Goal: Use online tool/utility: Utilize a website feature to perform a specific function

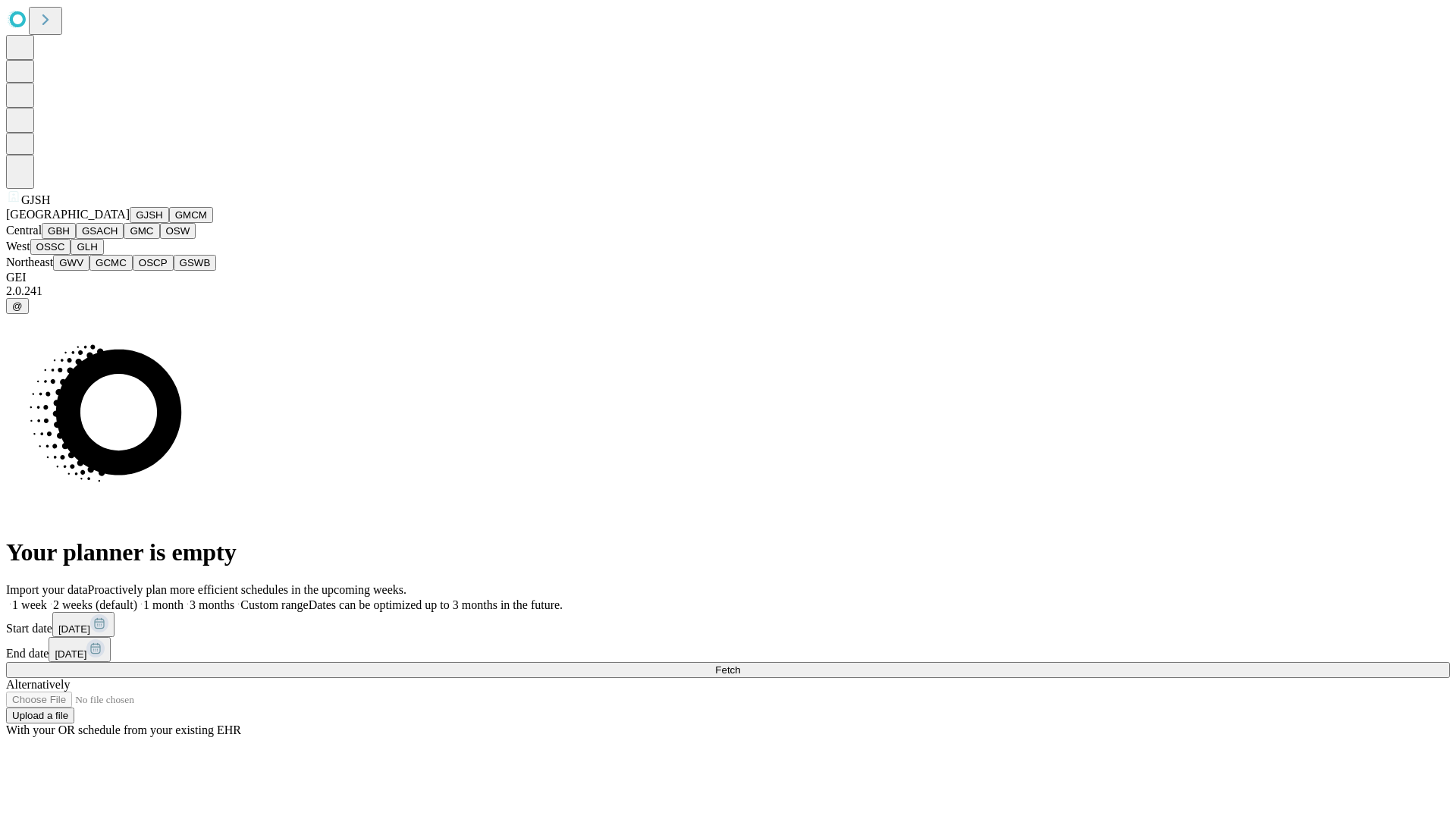
click at [130, 223] on button "GJSH" at bounding box center [149, 215] width 39 height 16
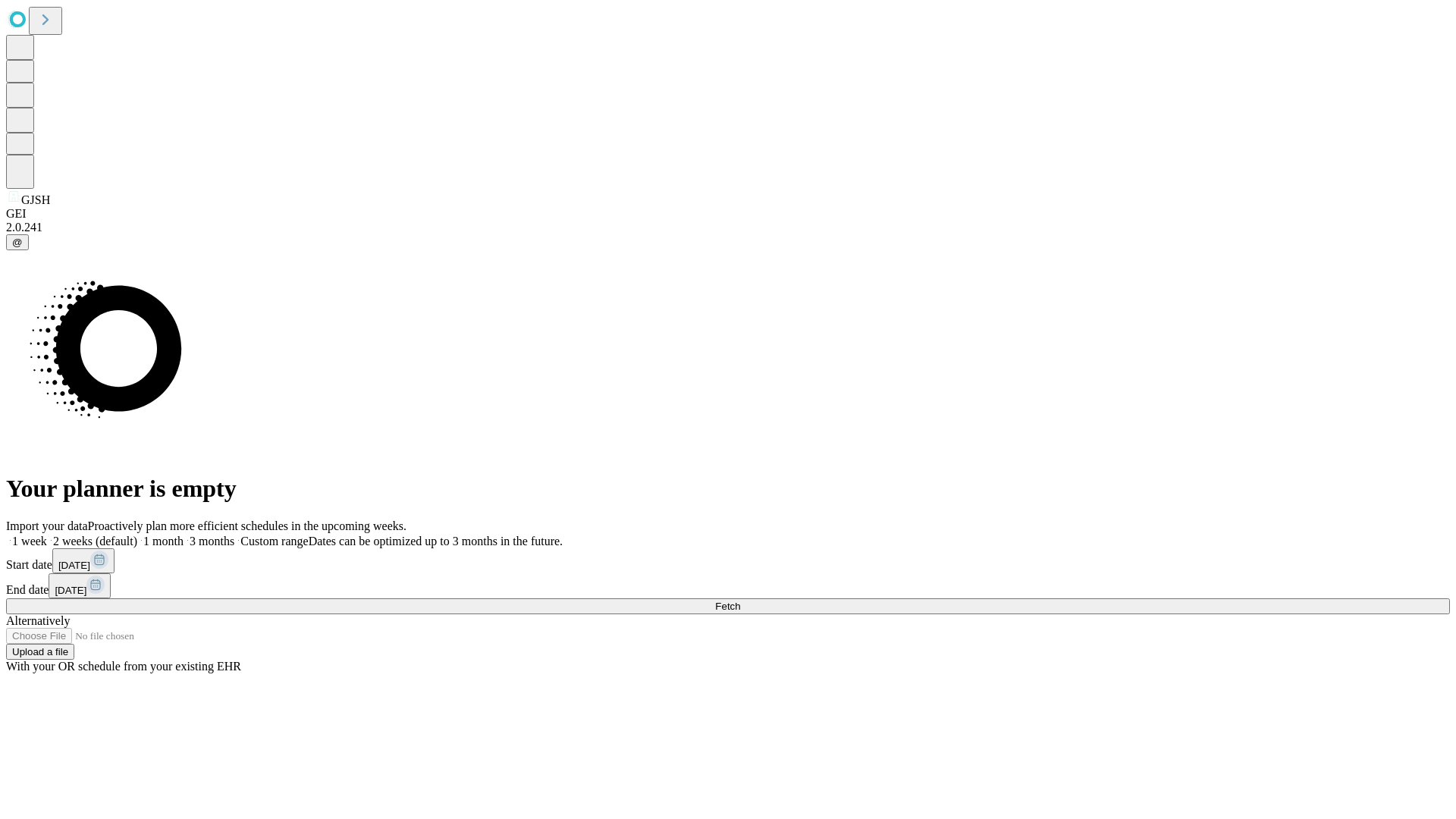
click at [47, 534] on label "1 week" at bounding box center [26, 540] width 41 height 13
click at [740, 601] on span "Fetch" at bounding box center [727, 606] width 25 height 11
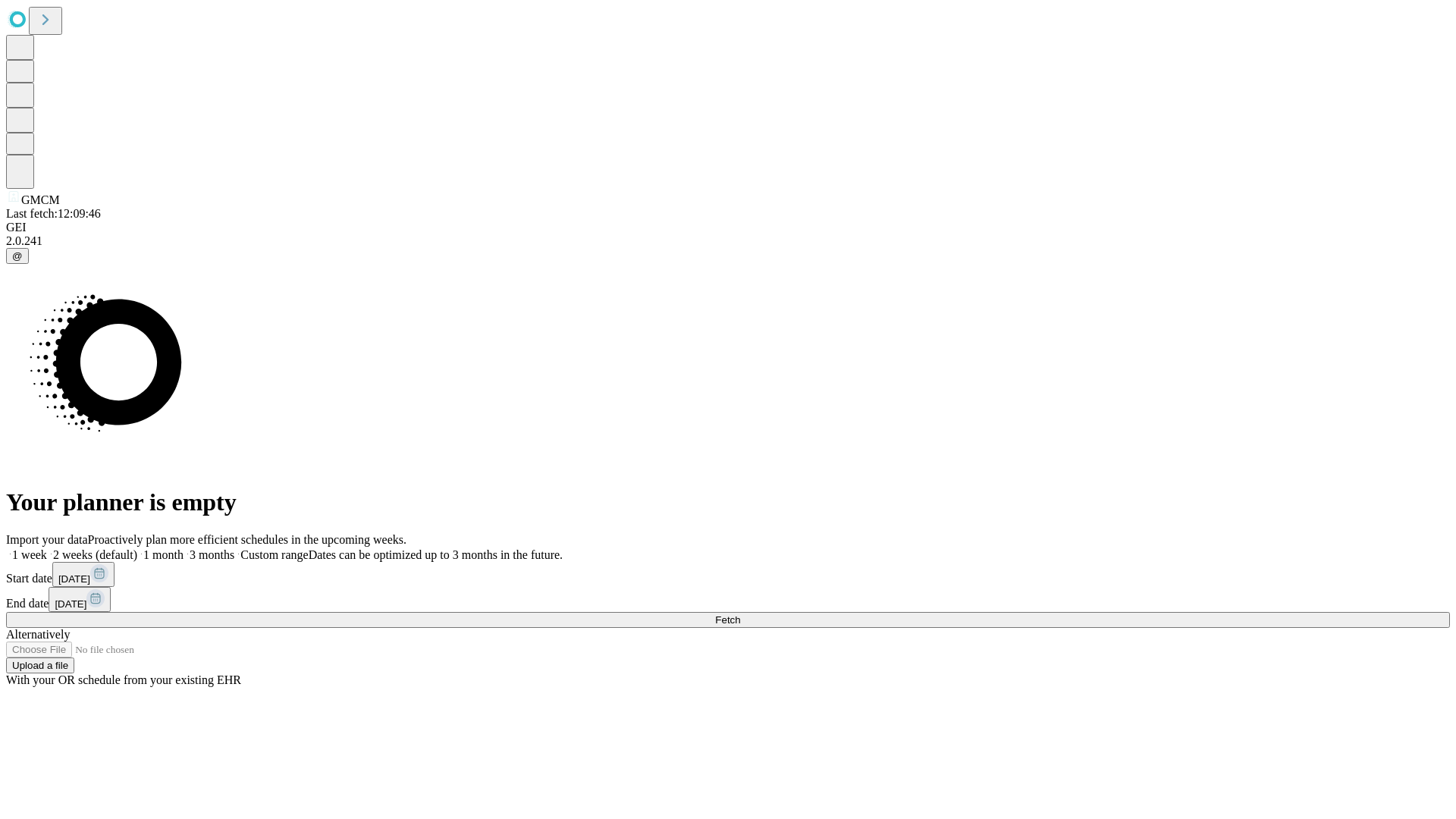
click at [47, 548] on label "1 week" at bounding box center [26, 554] width 41 height 13
click at [740, 614] on span "Fetch" at bounding box center [727, 619] width 25 height 11
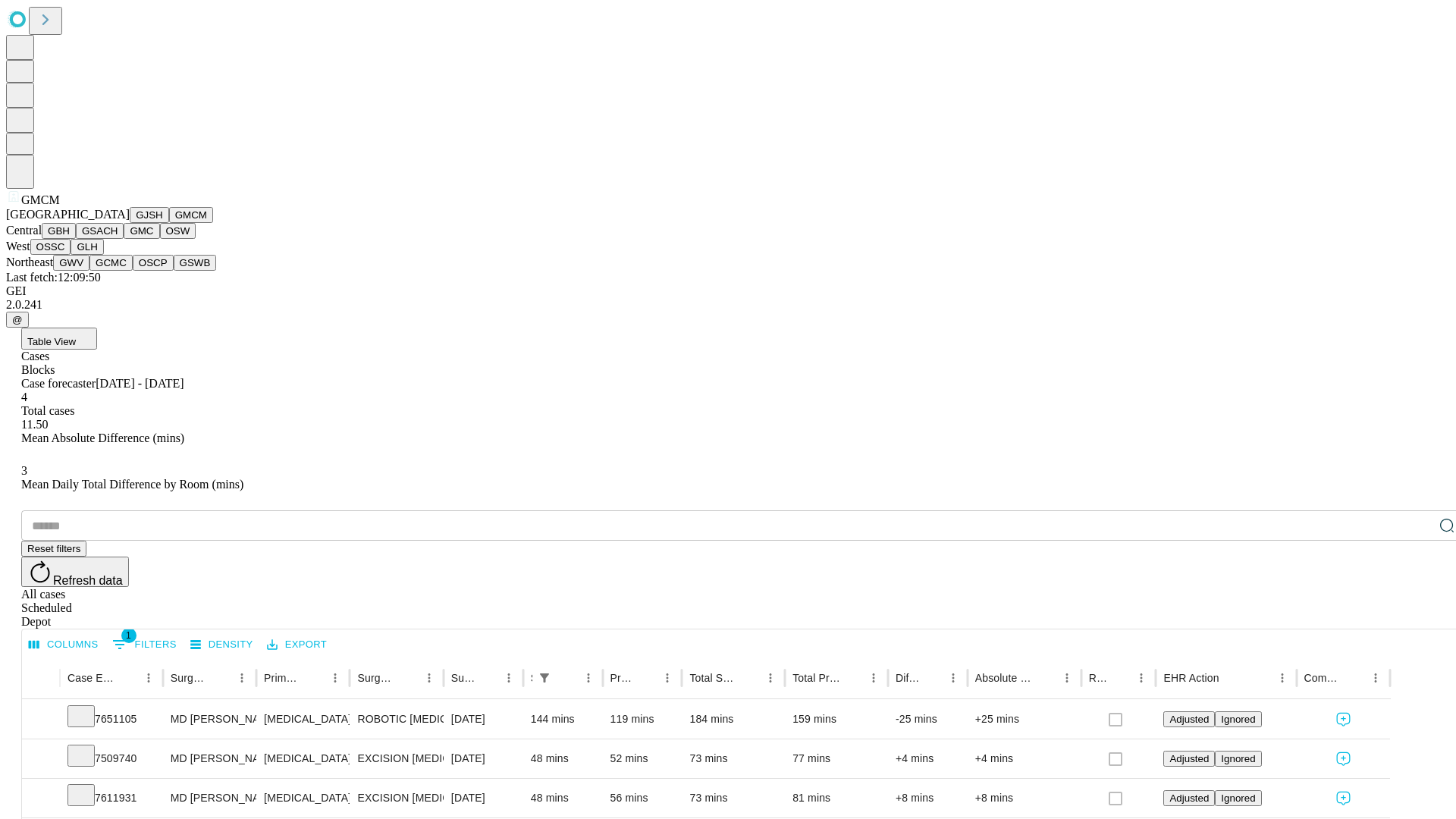
click at [76, 238] on button "GBH" at bounding box center [58, 231] width 34 height 16
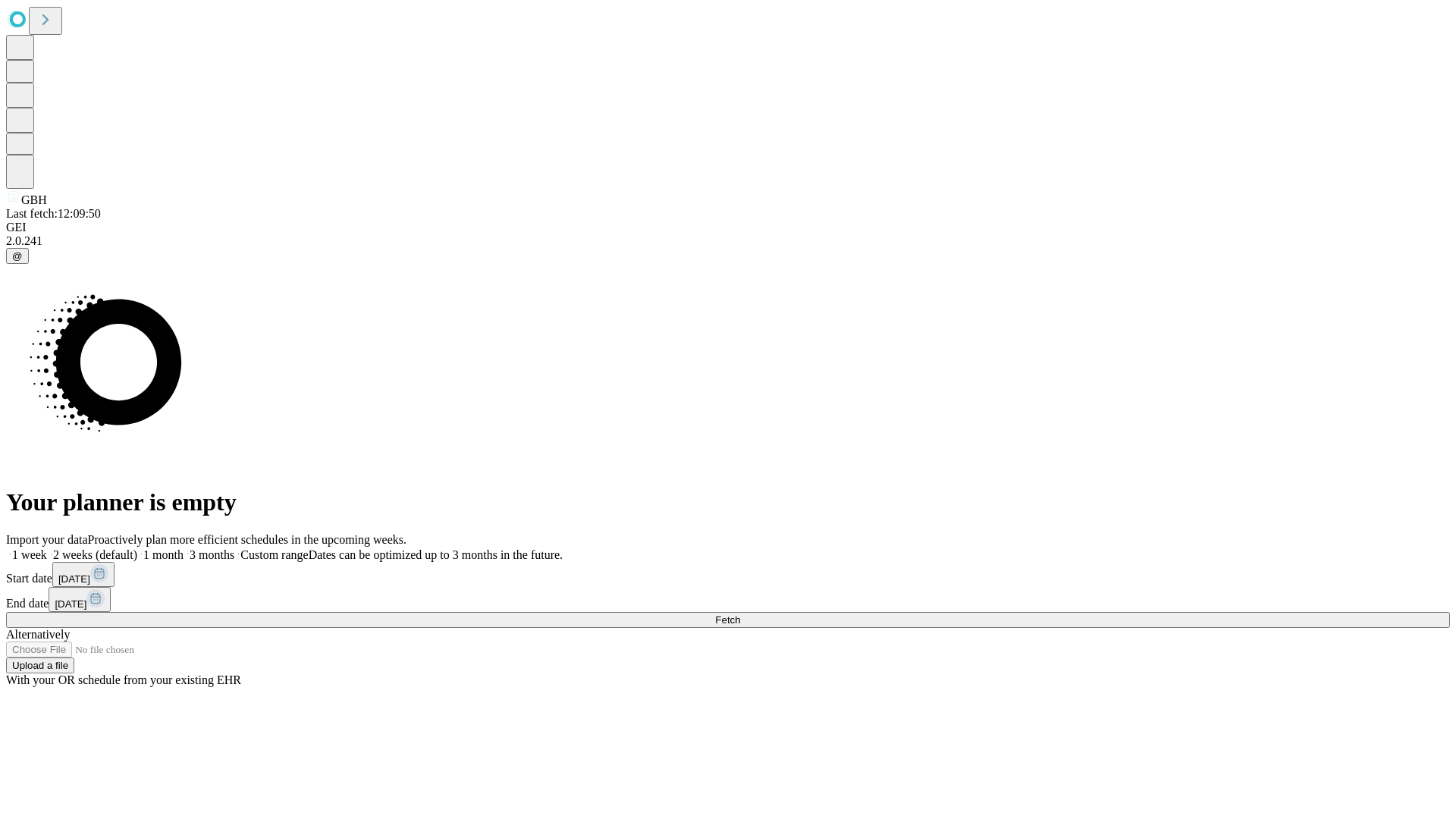
click at [47, 548] on label "1 week" at bounding box center [26, 554] width 41 height 13
click at [740, 614] on span "Fetch" at bounding box center [727, 619] width 25 height 11
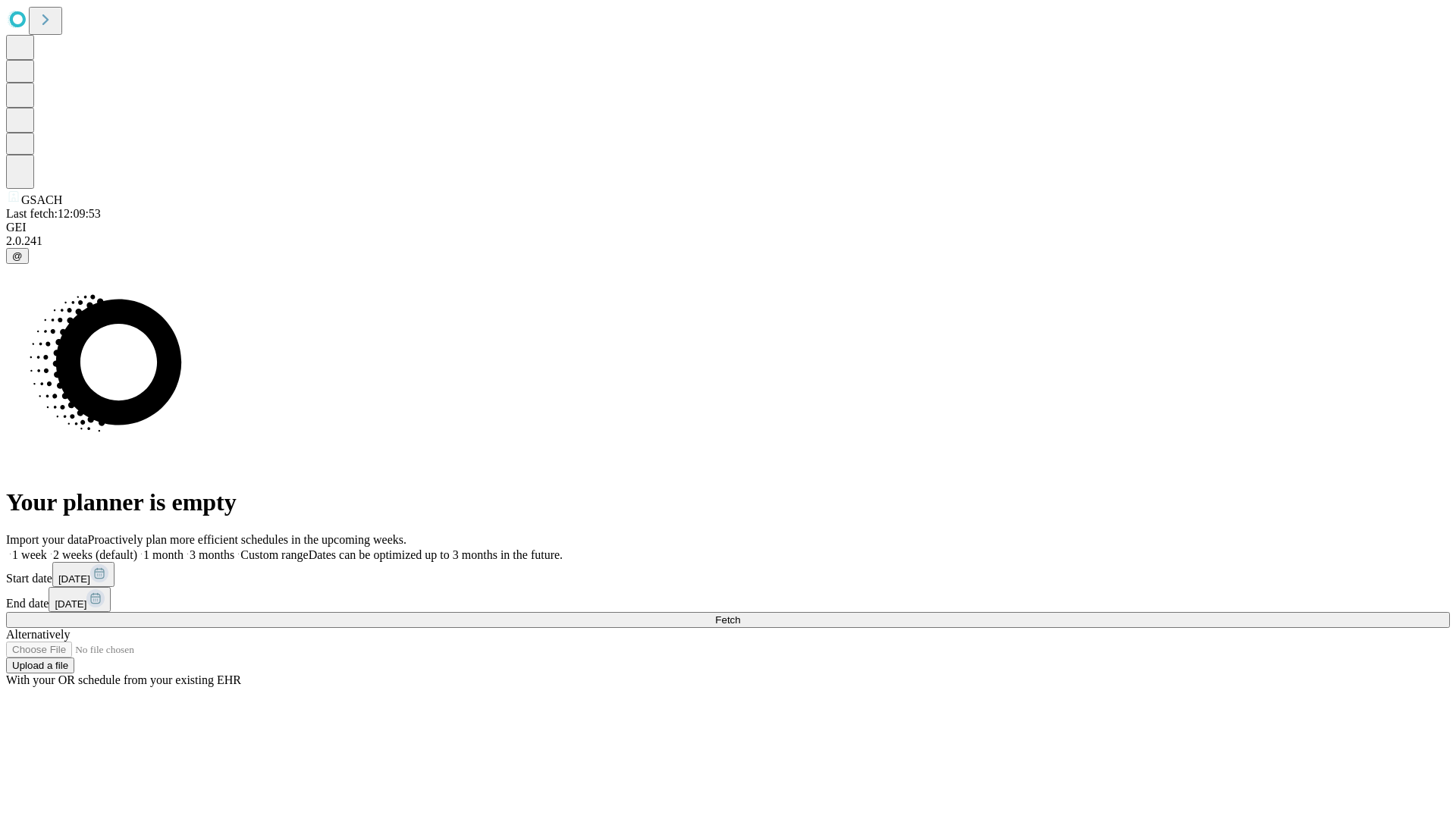
click at [47, 548] on label "1 week" at bounding box center [26, 554] width 41 height 13
click at [740, 614] on span "Fetch" at bounding box center [727, 619] width 25 height 11
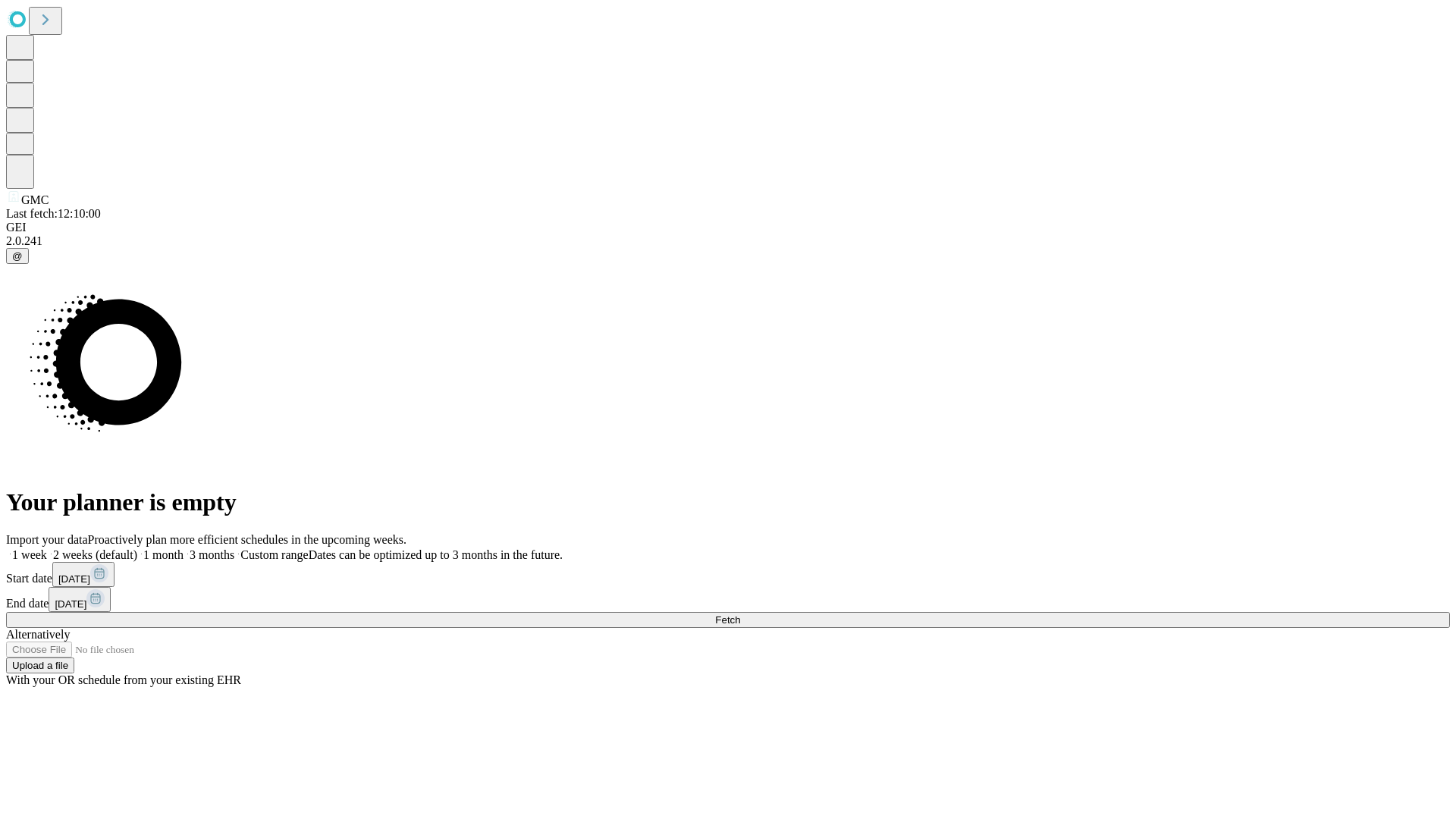
click at [47, 548] on label "1 week" at bounding box center [26, 554] width 41 height 13
click at [740, 614] on span "Fetch" at bounding box center [727, 619] width 25 height 11
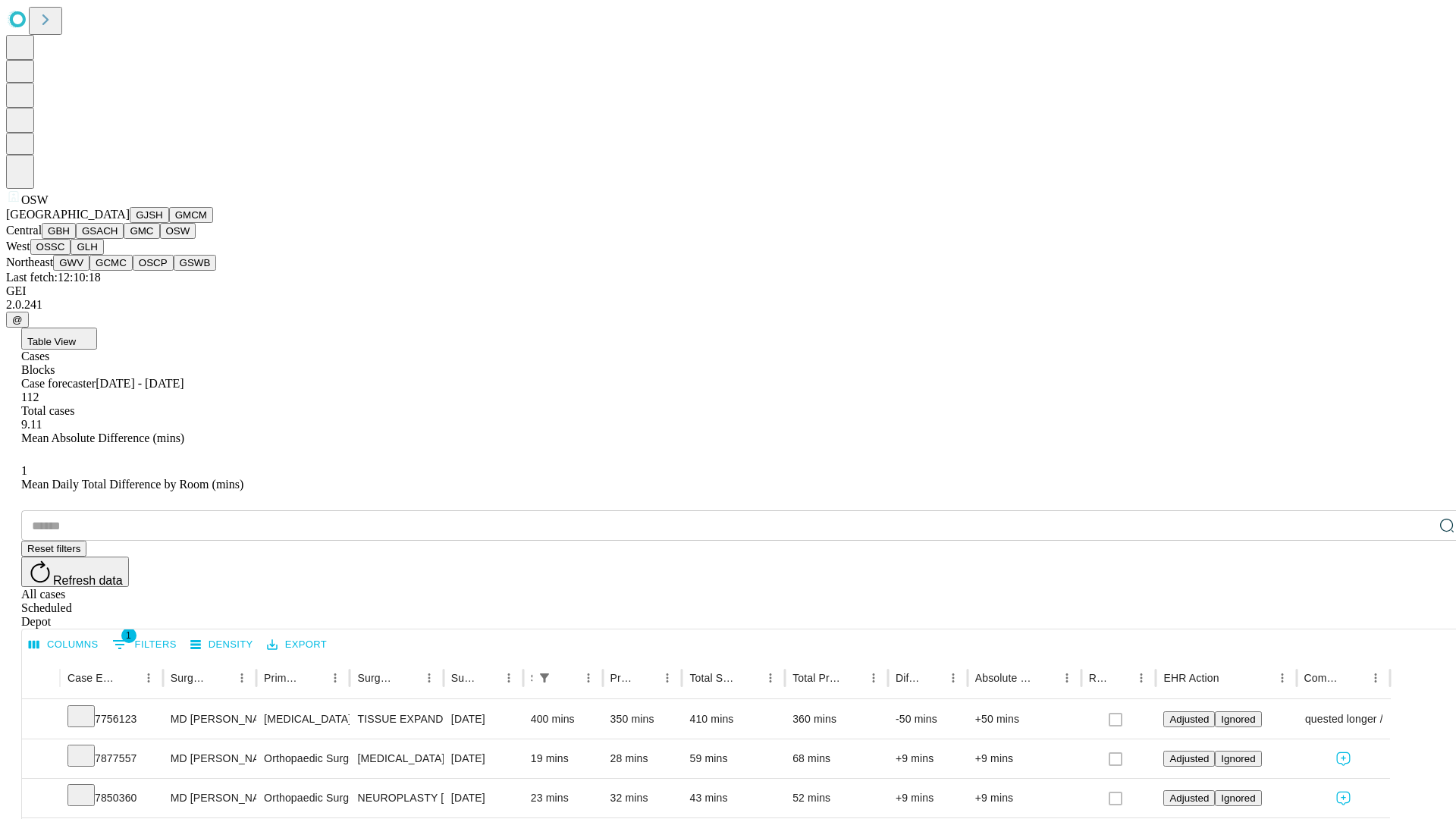
click at [71, 255] on button "OSSC" at bounding box center [51, 246] width 41 height 16
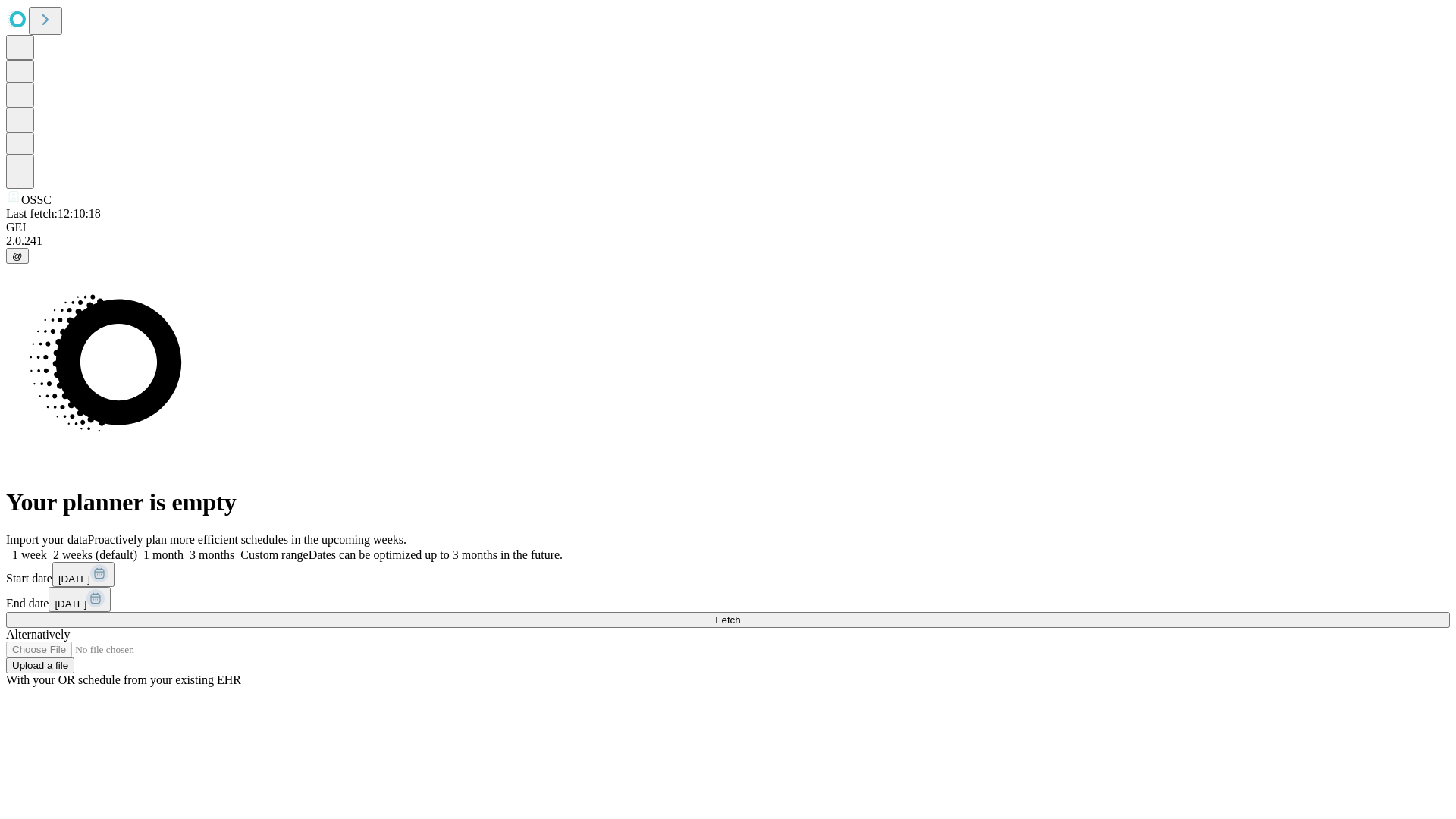
click at [740, 614] on span "Fetch" at bounding box center [727, 619] width 25 height 11
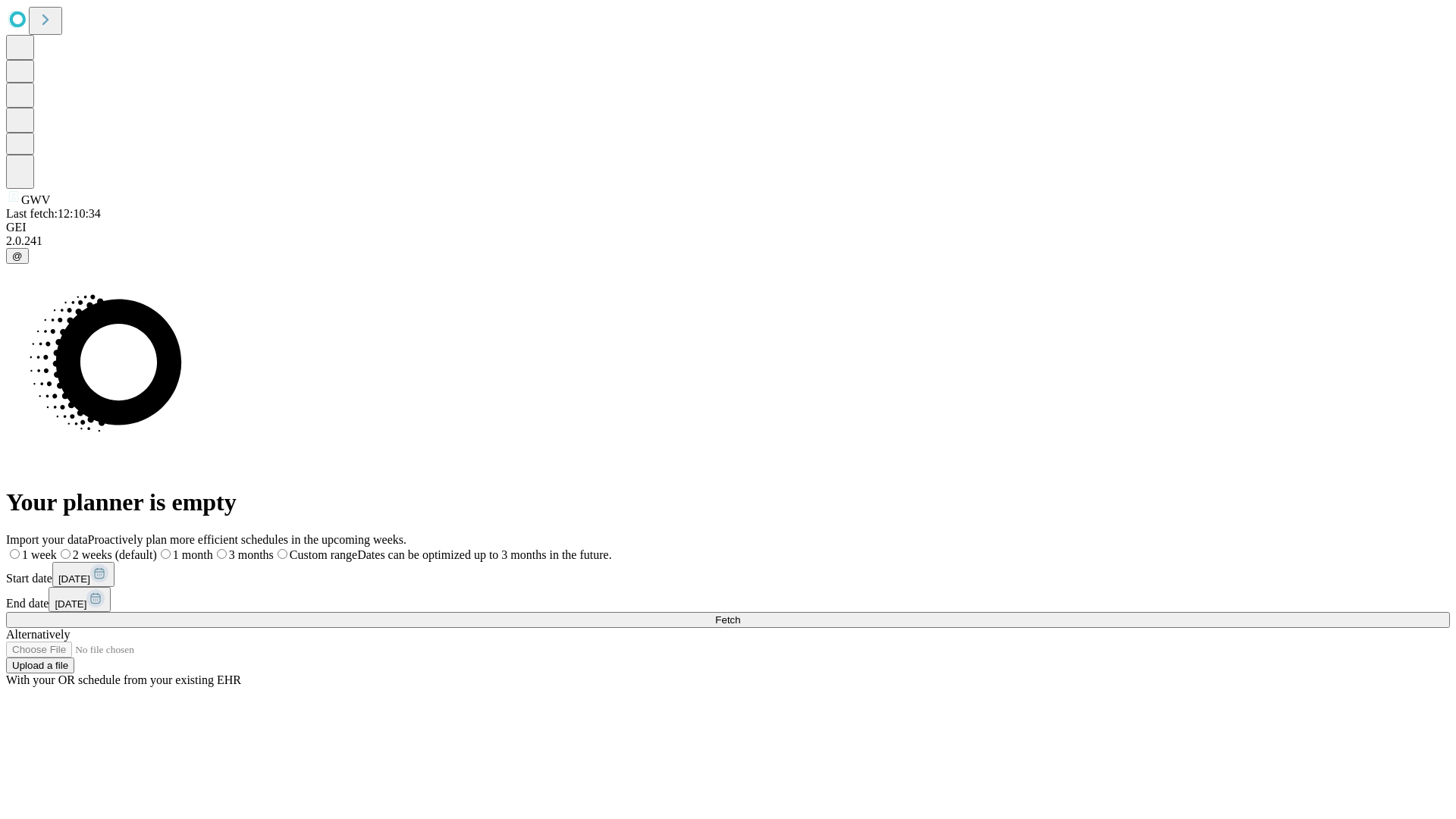
click at [57, 548] on label "1 week" at bounding box center [31, 554] width 51 height 13
click at [740, 614] on span "Fetch" at bounding box center [727, 619] width 25 height 11
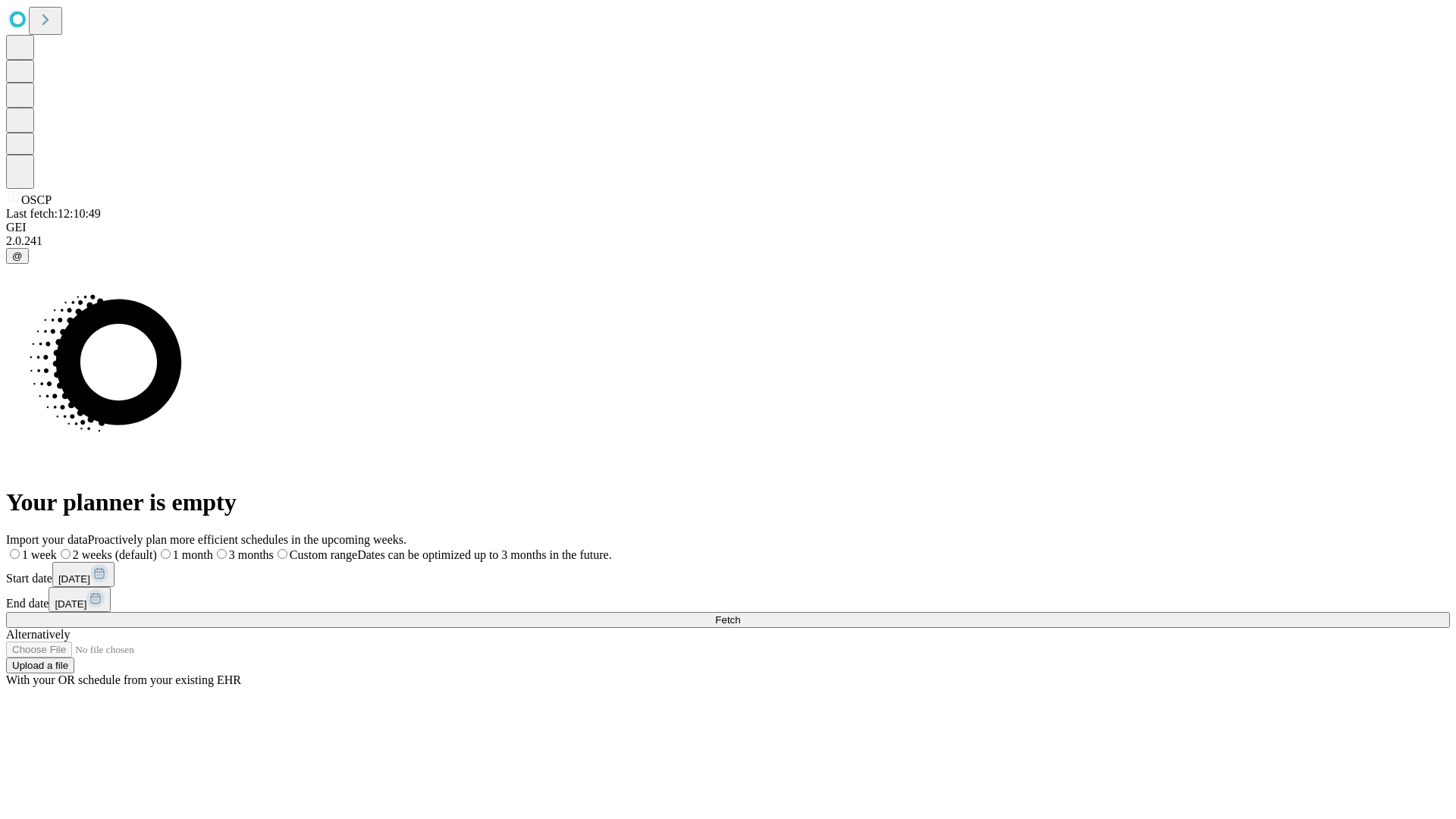
click at [57, 548] on label "1 week" at bounding box center [31, 554] width 51 height 13
click at [740, 614] on span "Fetch" at bounding box center [727, 619] width 25 height 11
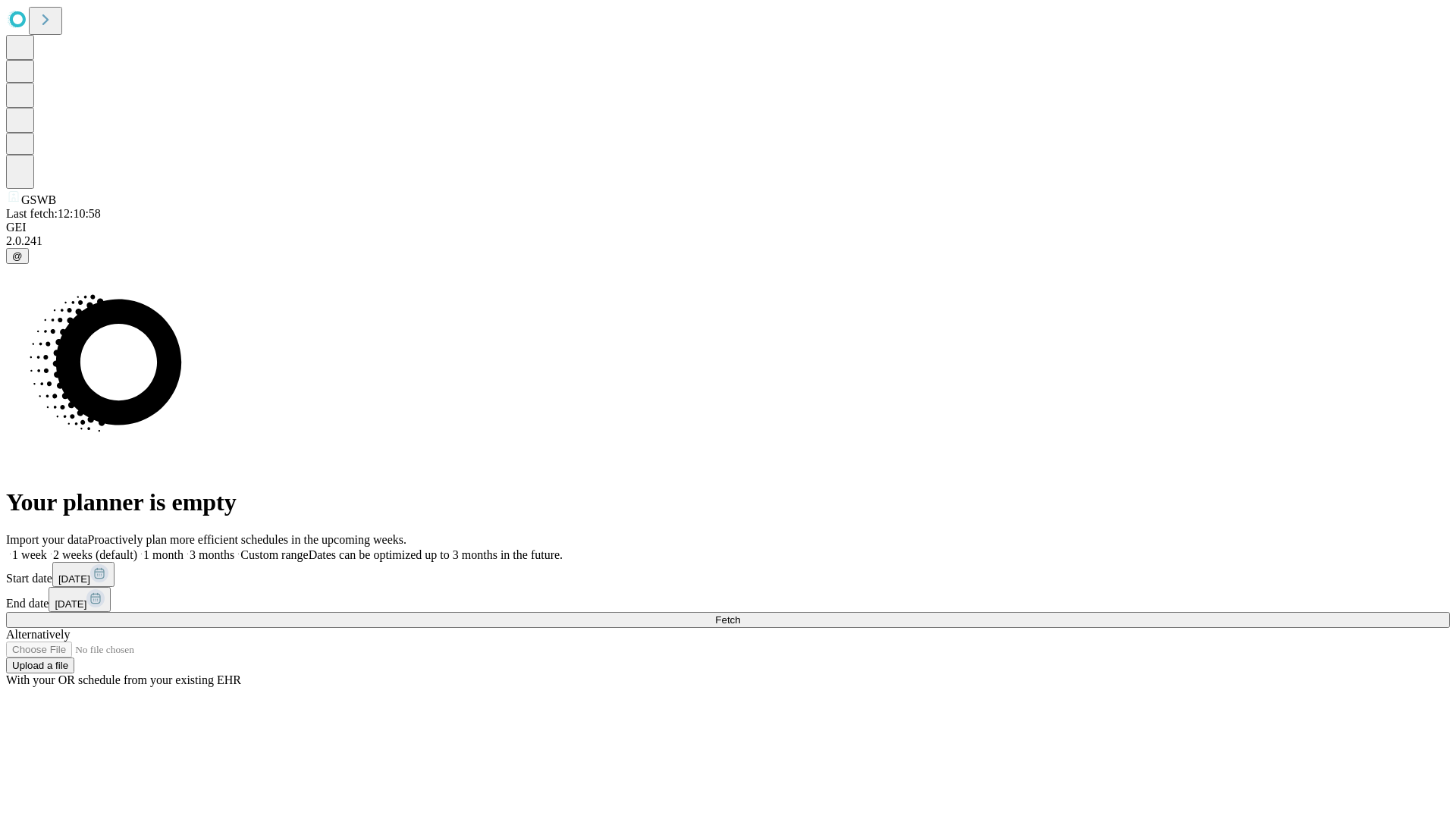
click at [47, 548] on label "1 week" at bounding box center [26, 554] width 41 height 13
click at [740, 614] on span "Fetch" at bounding box center [727, 619] width 25 height 11
